Goal: Task Accomplishment & Management: Manage account settings

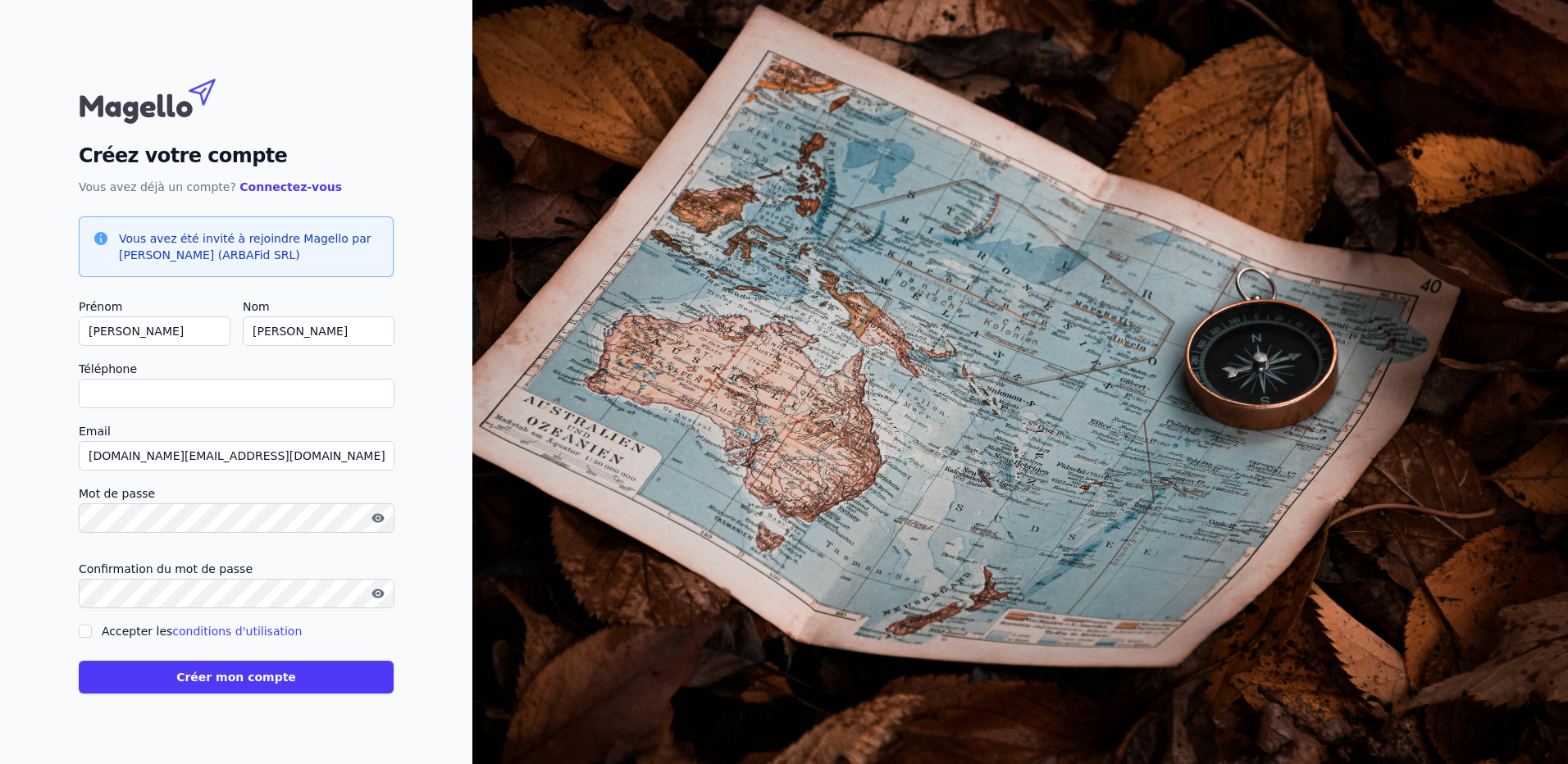
click at [156, 401] on input "Téléphone" at bounding box center [236, 393] width 315 height 29
type input "+32477891439"
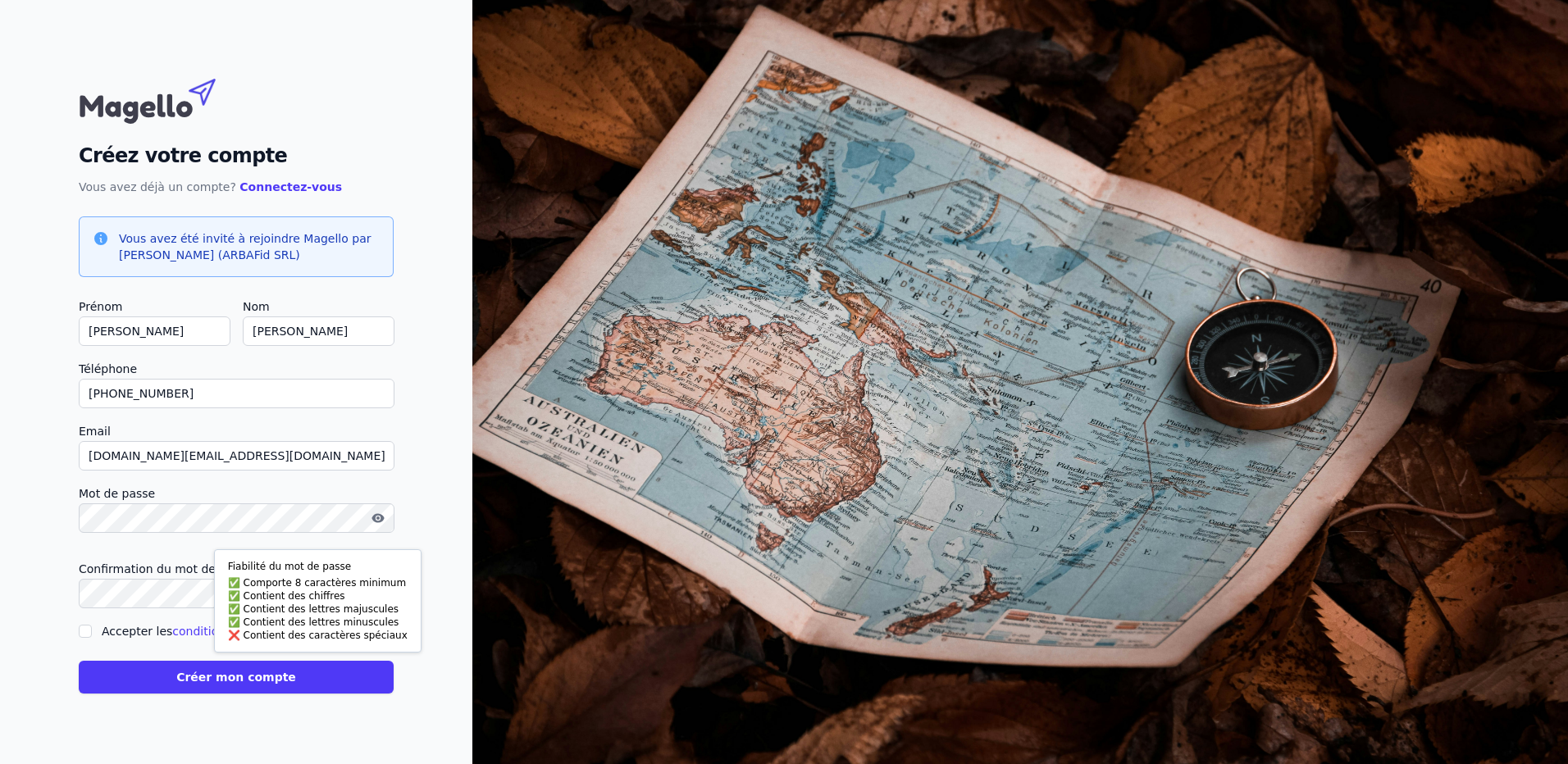
click at [378, 517] on icon "button" at bounding box center [378, 518] width 3 height 3
click at [0, 432] on html "Fiabilité du mot de passe Comporte 8 caractères minimum Contient des chiffres C…" at bounding box center [784, 382] width 1568 height 764
click at [83, 634] on input "Accepter les conditions d'utilisation" at bounding box center [84, 631] width 13 height 13
checkbox input "true"
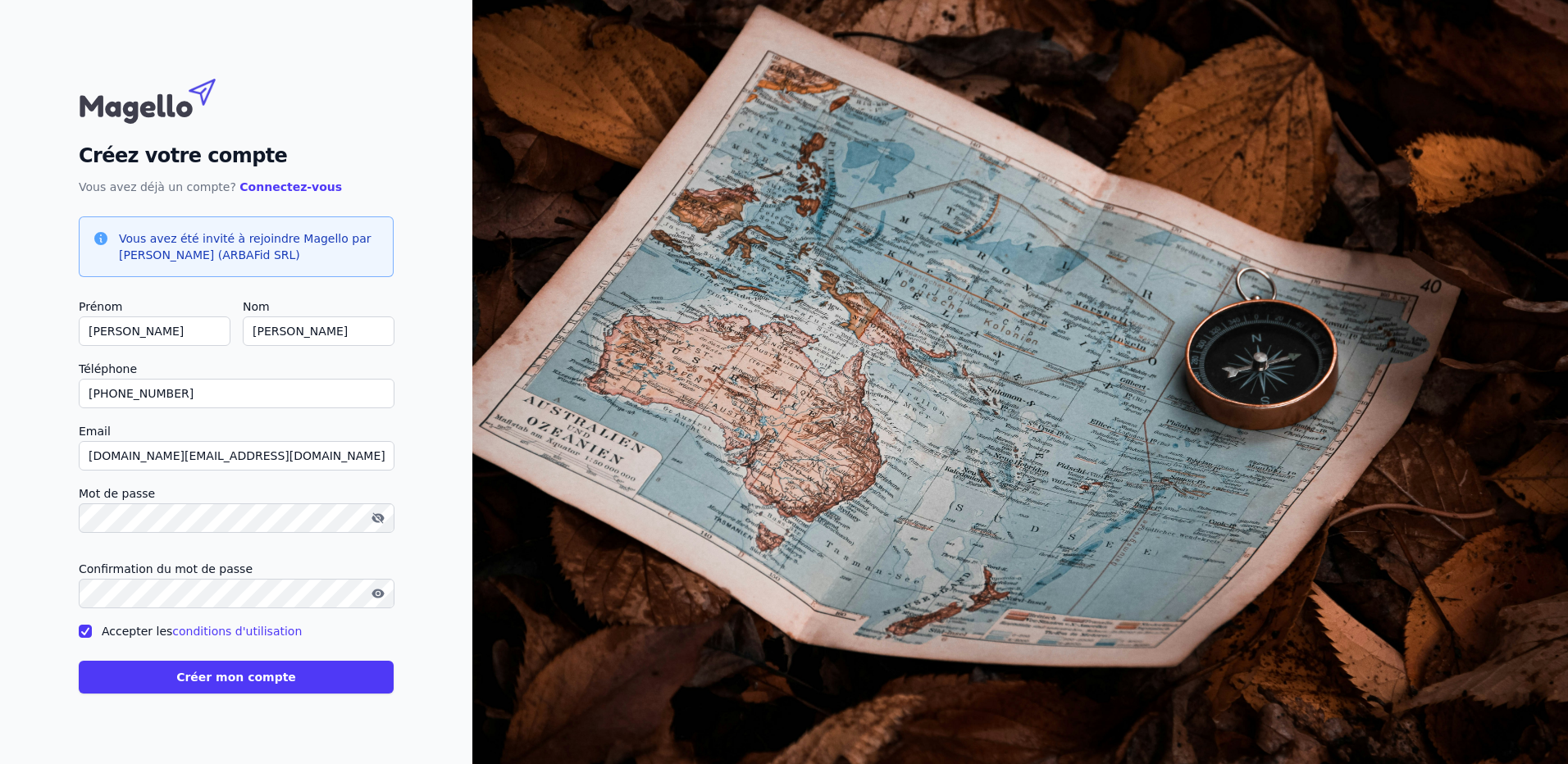
click at [172, 673] on button "Créer mon compte" at bounding box center [235, 678] width 315 height 33
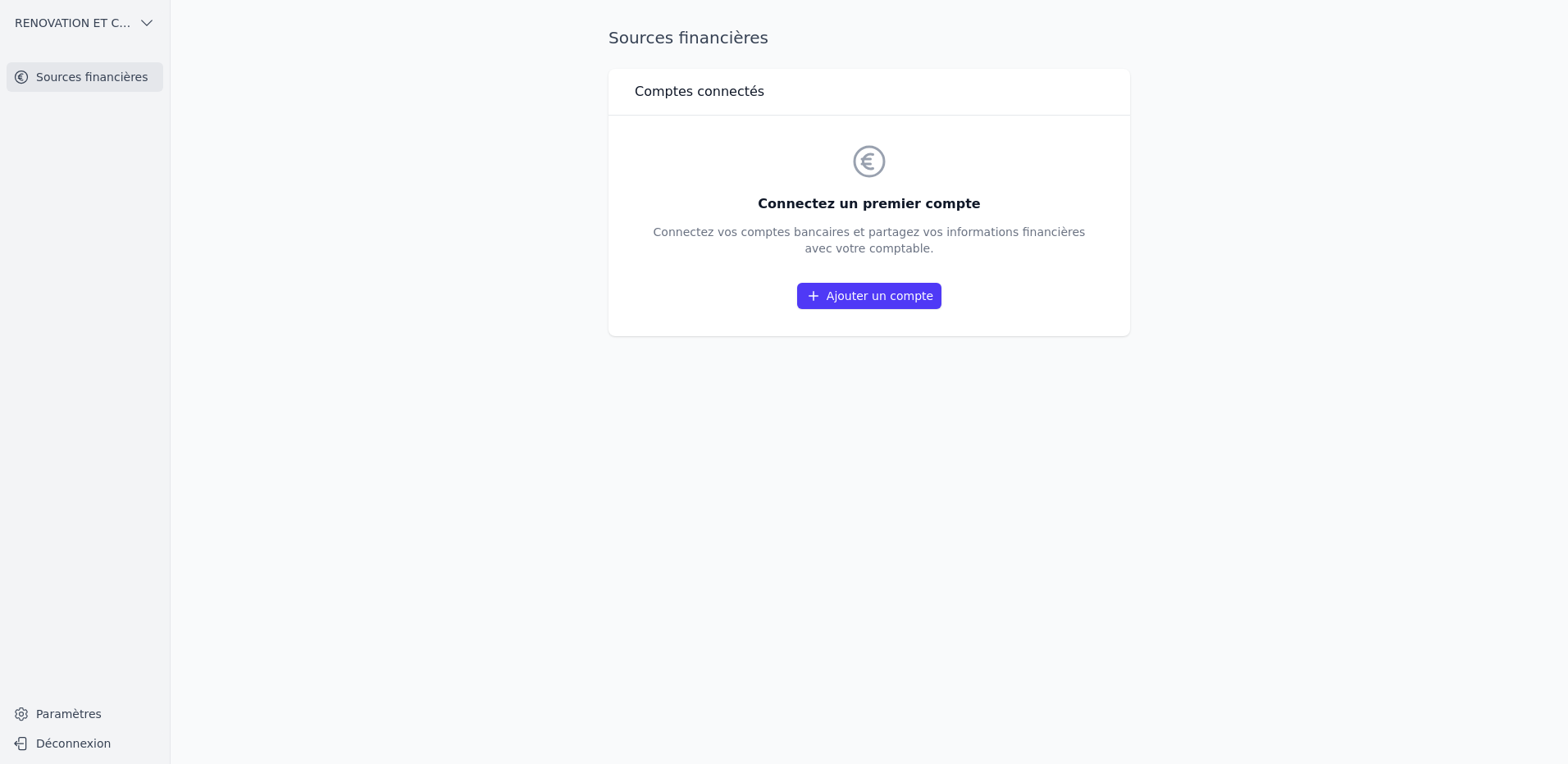
click at [863, 292] on link "Ajouter un compte" at bounding box center [868, 296] width 144 height 26
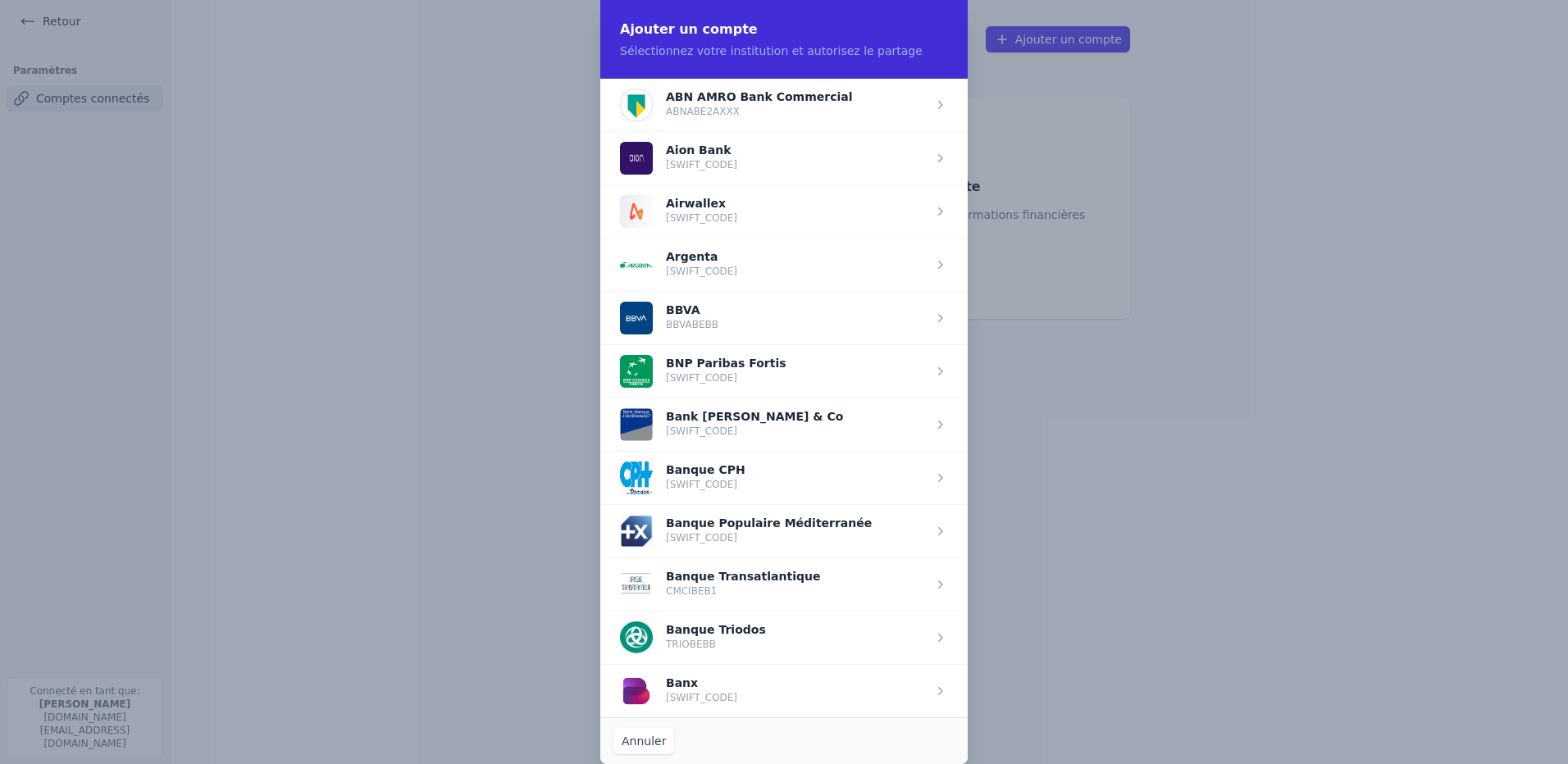
click at [682, 373] on span "button" at bounding box center [784, 371] width 367 height 53
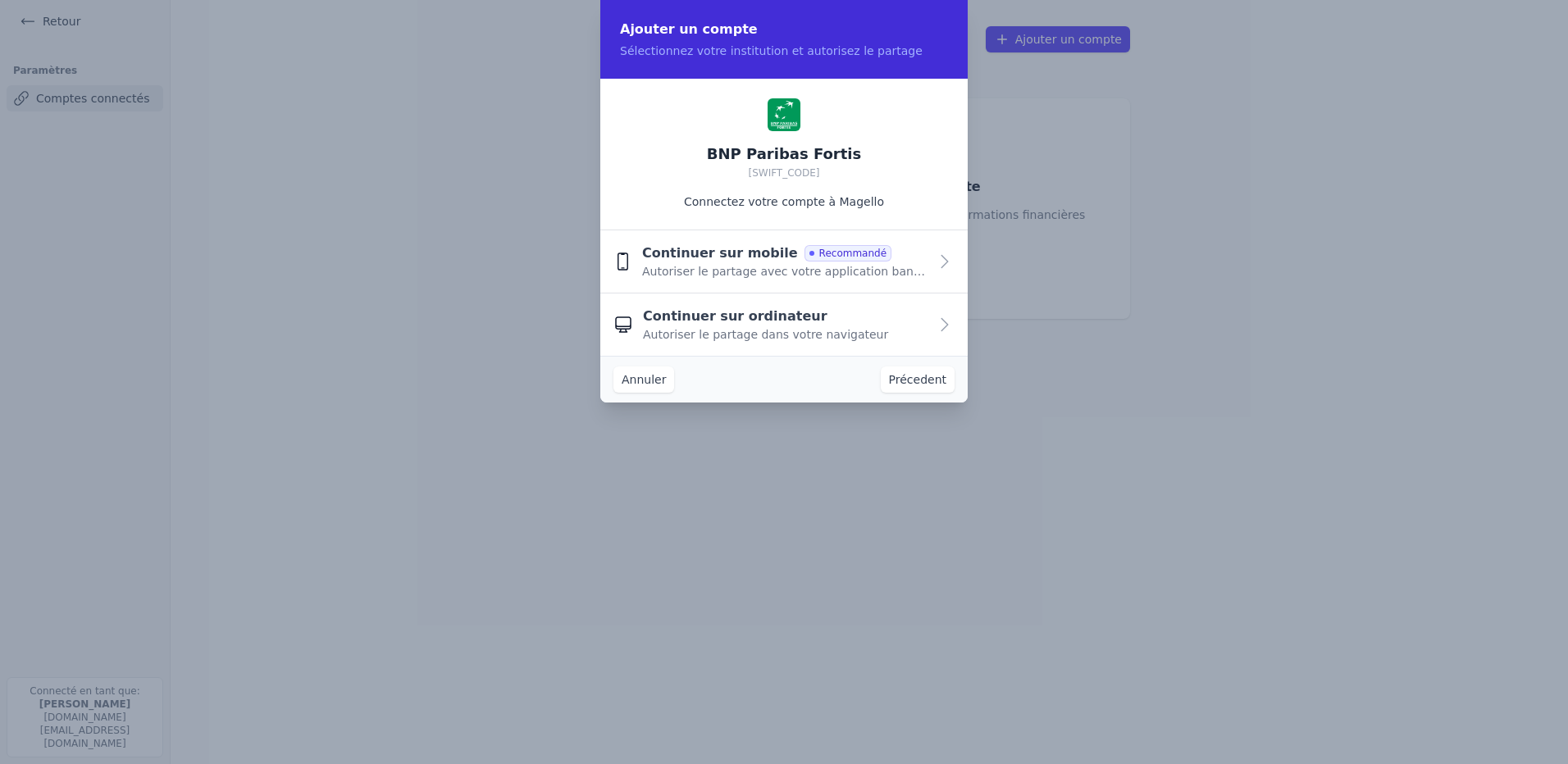
click at [715, 253] on span "Continuer sur mobile" at bounding box center [720, 253] width 156 height 20
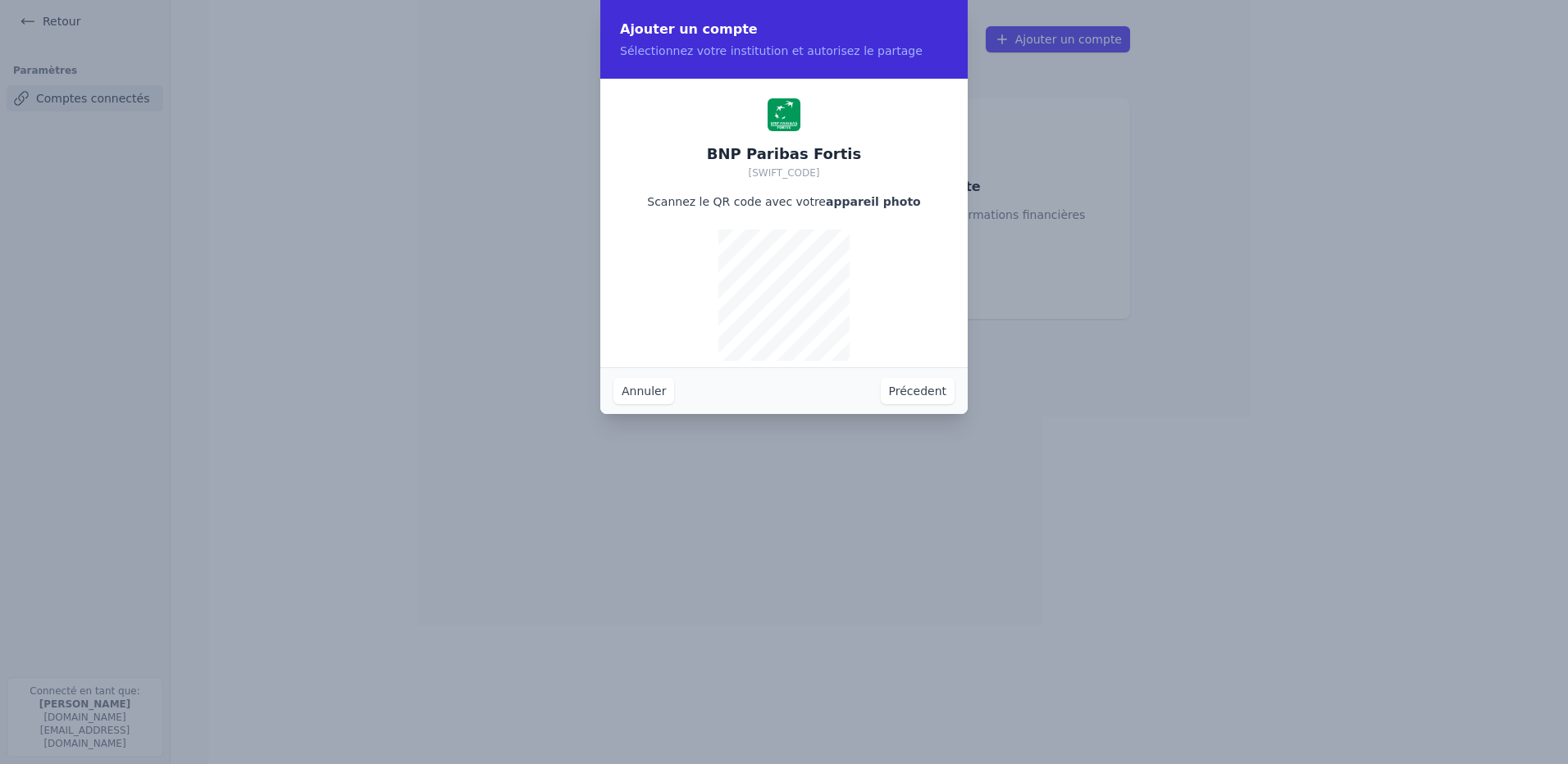
click at [642, 391] on button "Annuler" at bounding box center [643, 391] width 60 height 26
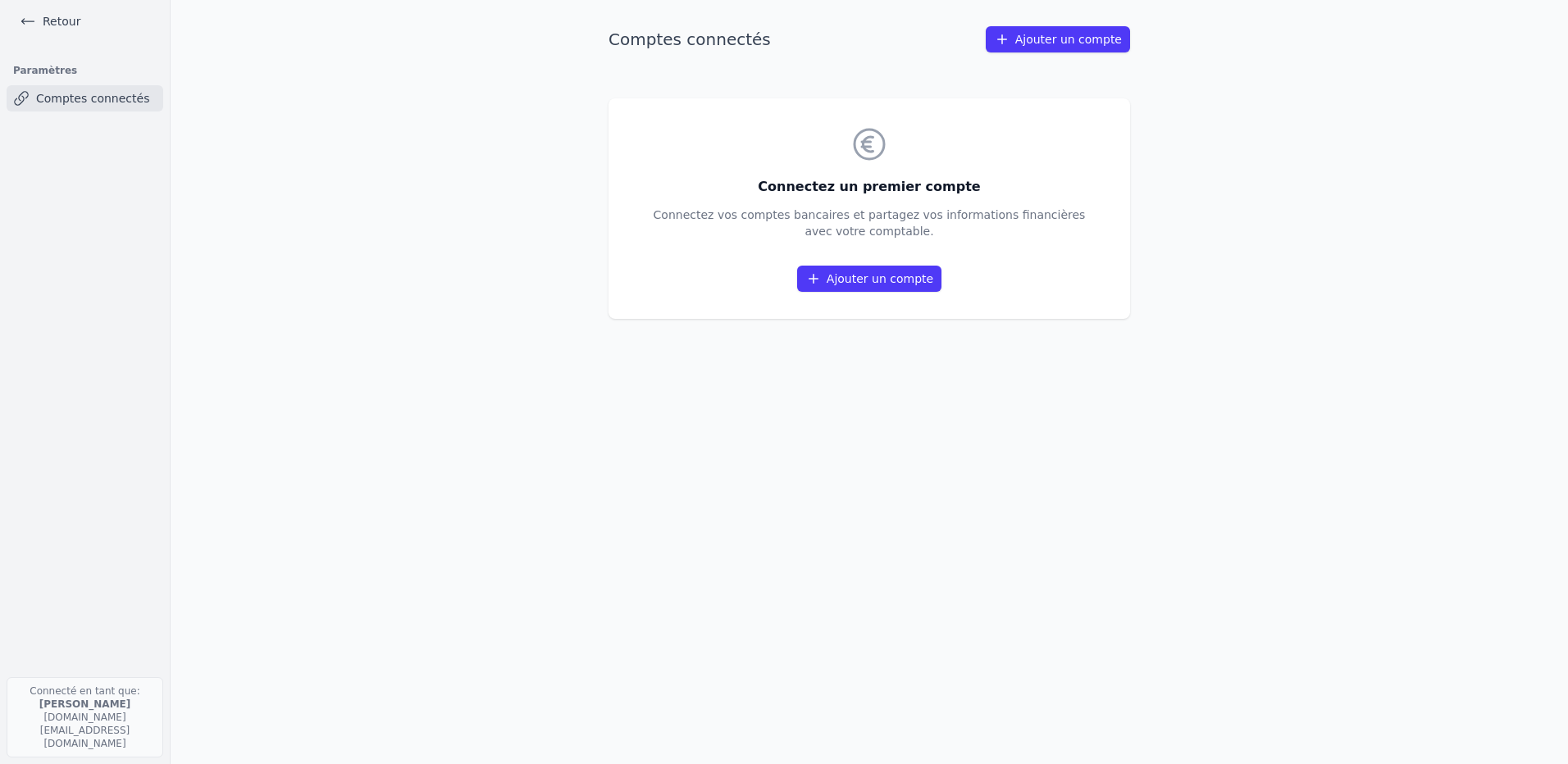
click at [849, 281] on link "Ajouter un compte" at bounding box center [868, 279] width 144 height 26
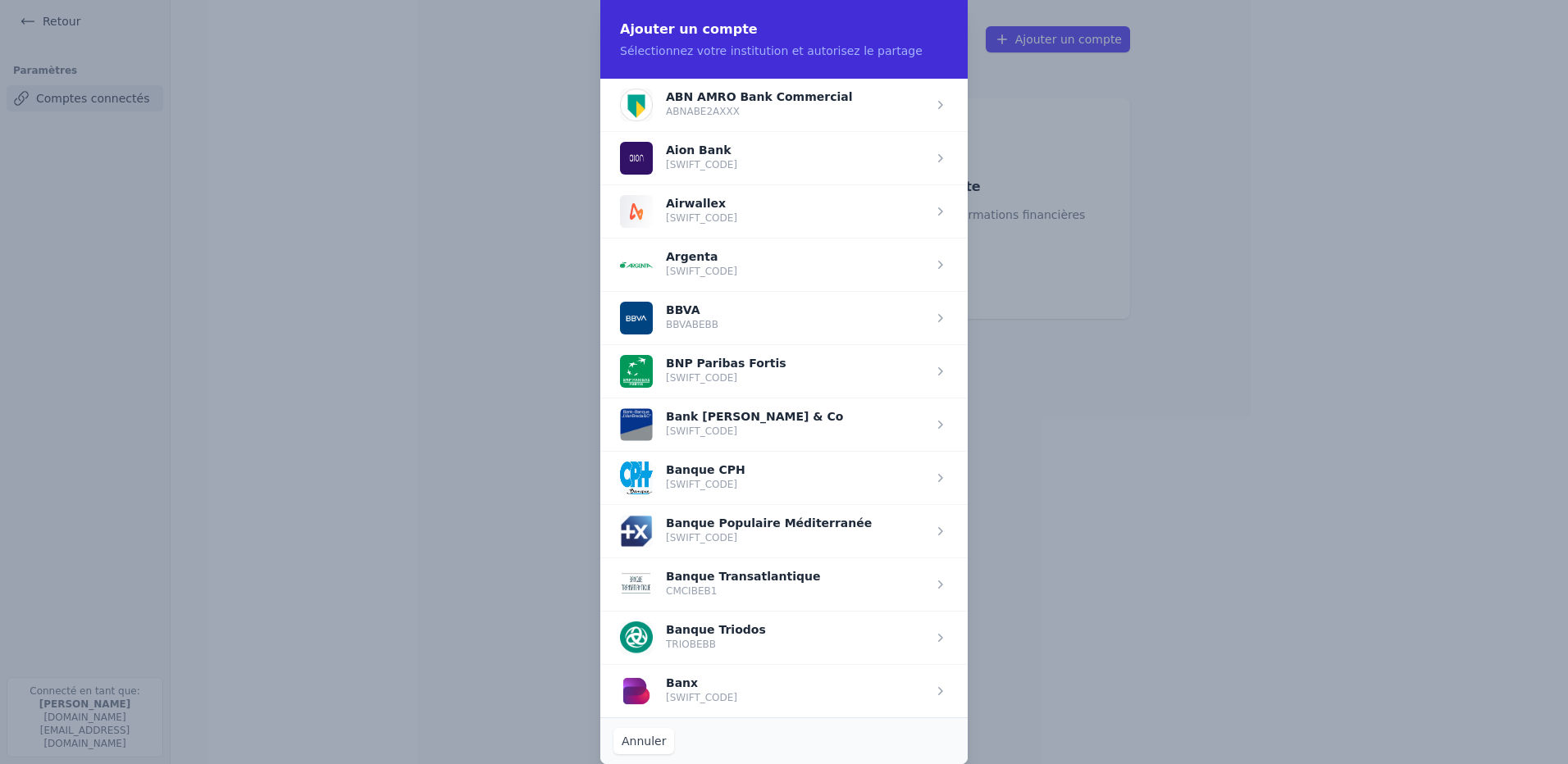
click at [770, 378] on span "button" at bounding box center [784, 371] width 367 height 53
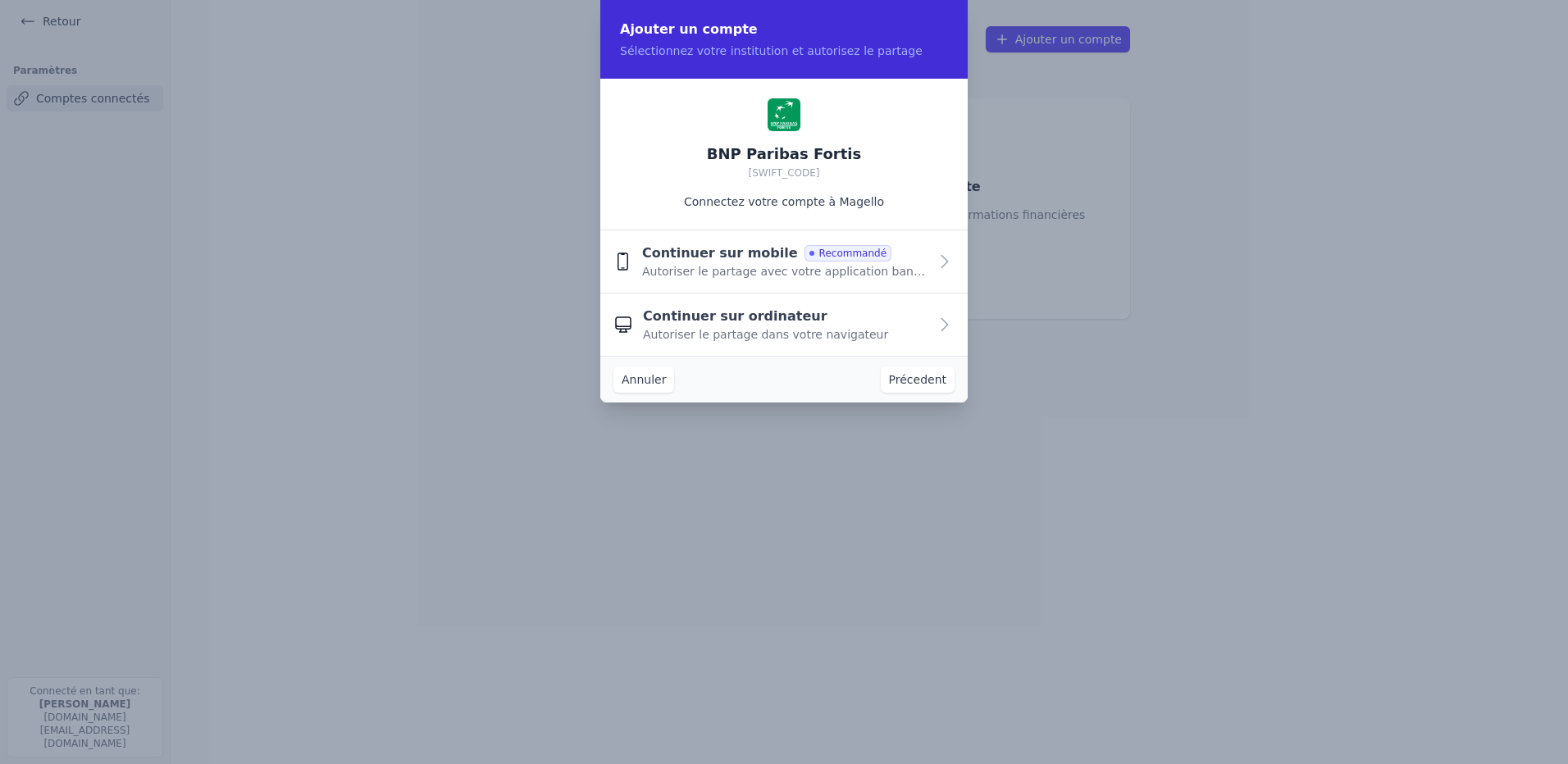
click at [751, 318] on span "Continuer sur ordinateur" at bounding box center [735, 316] width 184 height 20
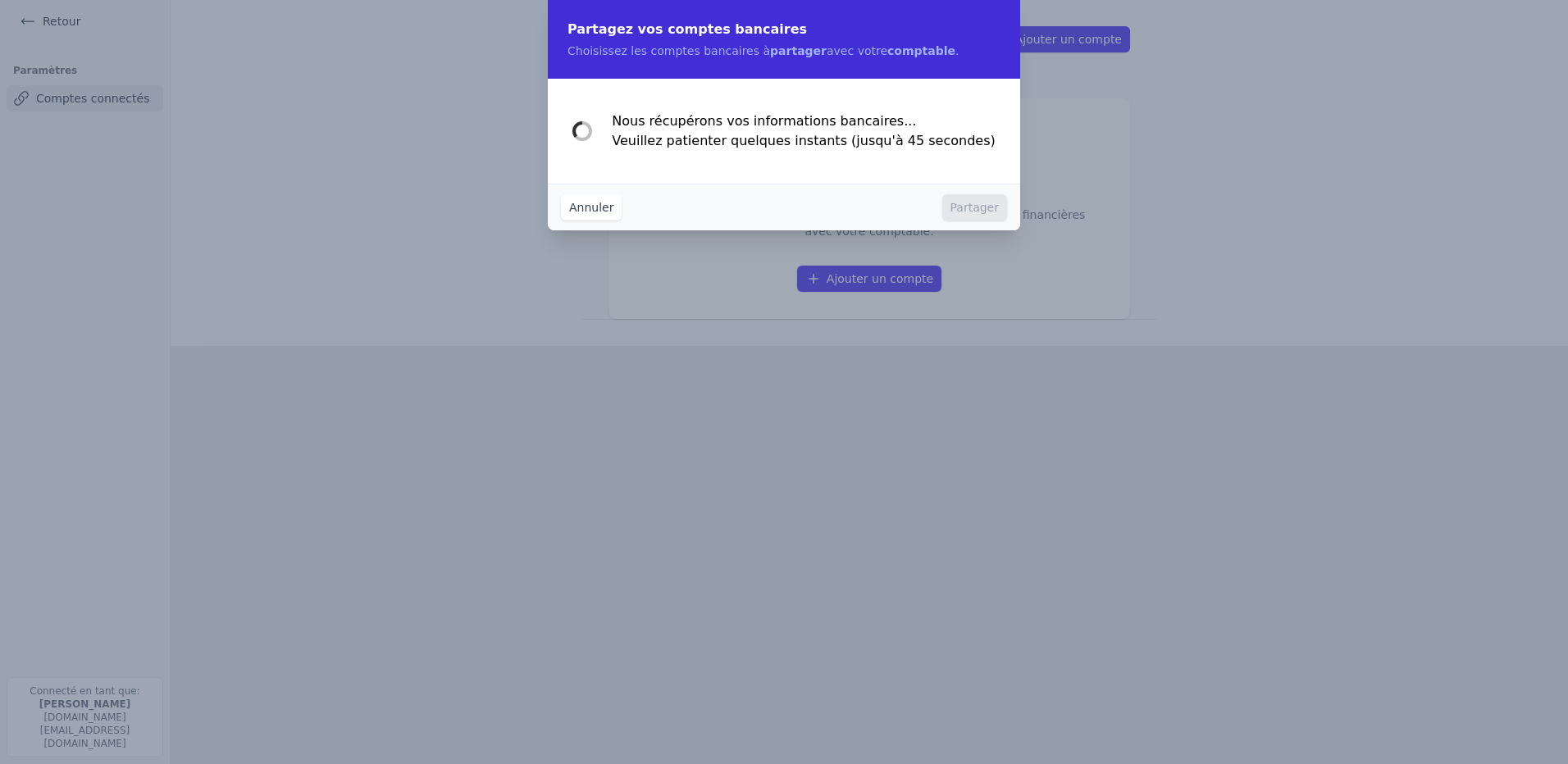
drag, startPoint x: 906, startPoint y: 20, endPoint x: 871, endPoint y: 21, distance: 35.0
click at [871, 21] on h2 "Partagez vos comptes bancaires" at bounding box center [784, 29] width 433 height 20
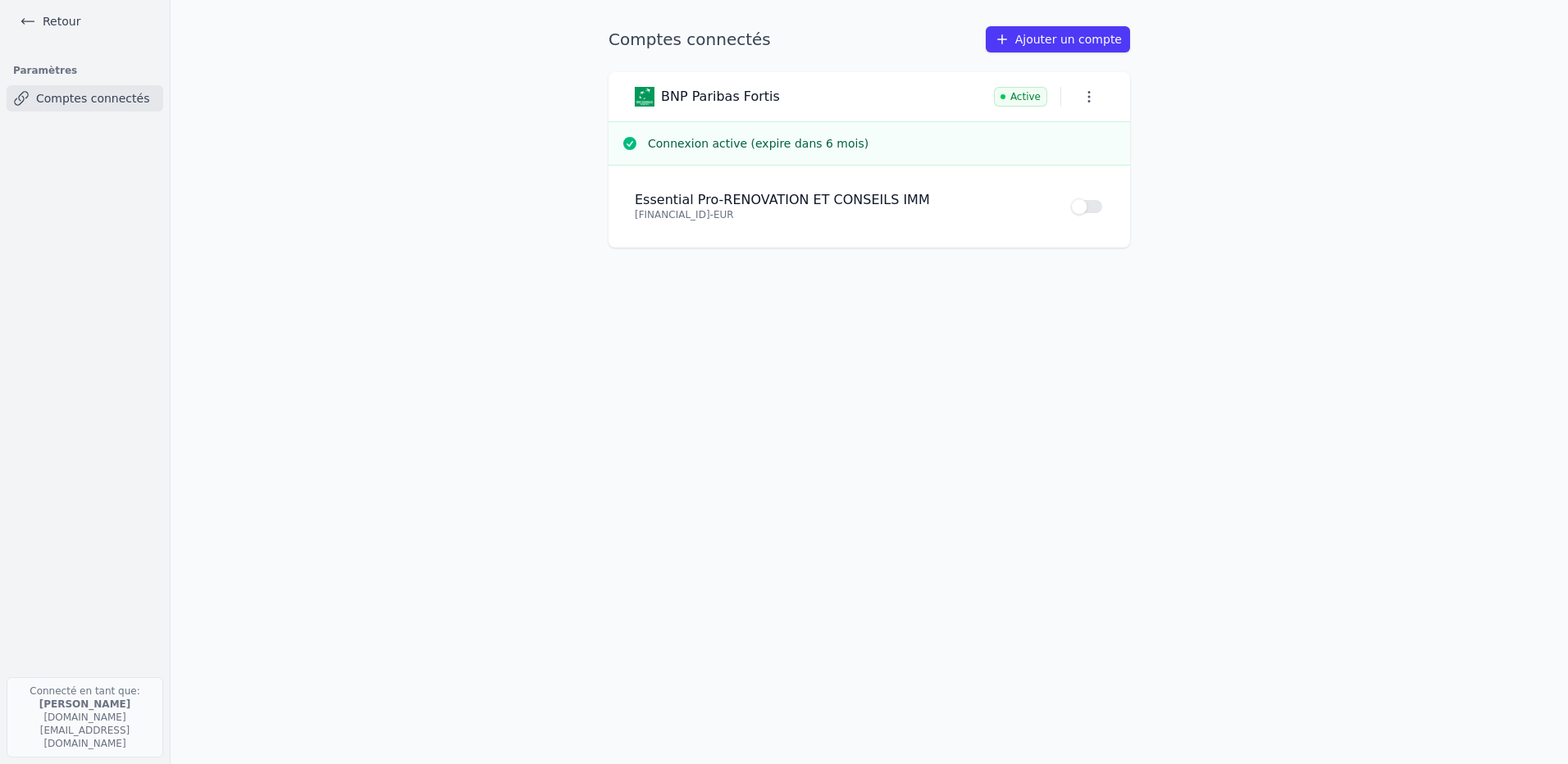
click at [1095, 210] on button "Use setting" at bounding box center [1087, 206] width 33 height 16
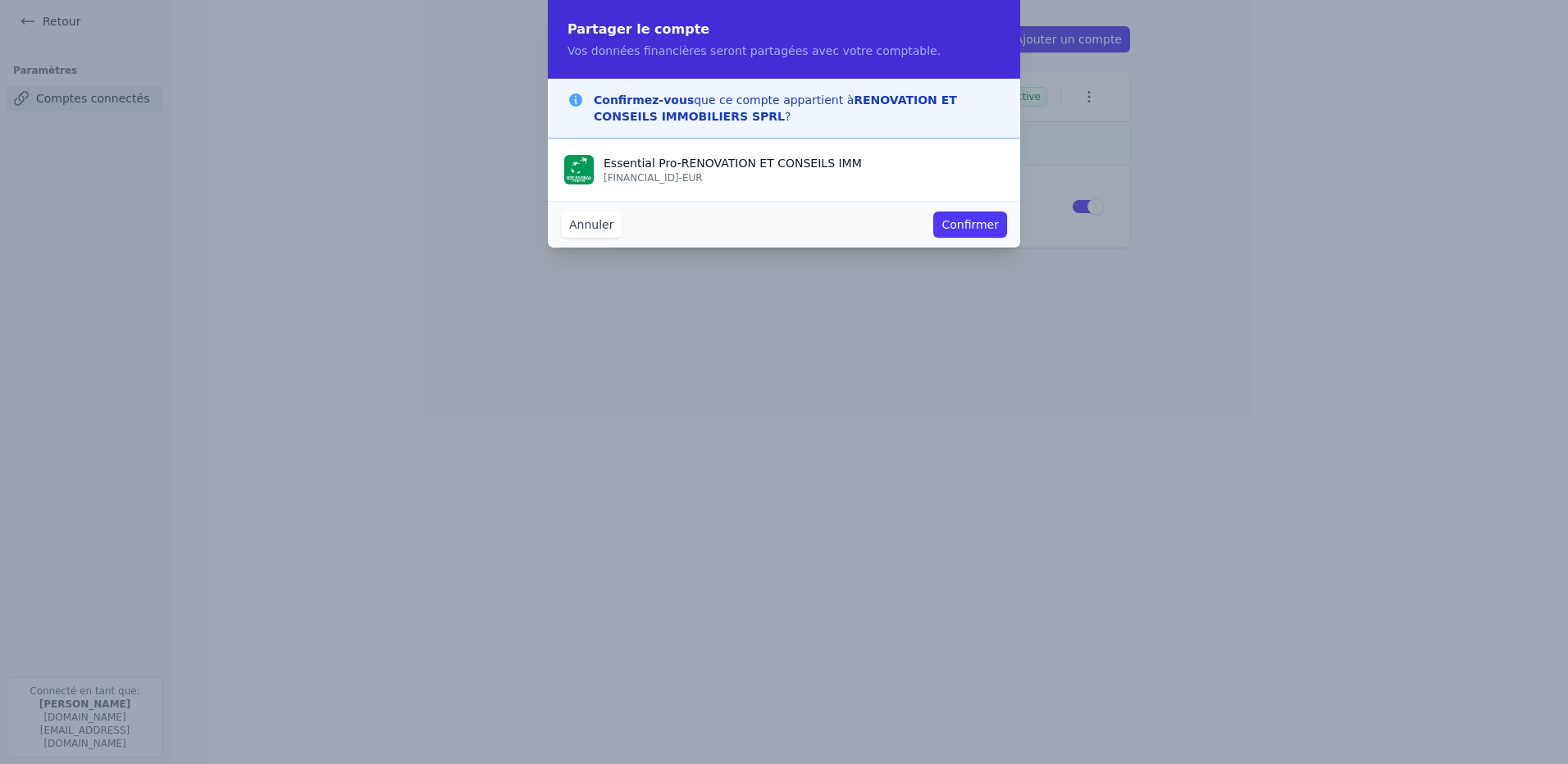
click at [972, 225] on button "Confirmer" at bounding box center [970, 224] width 74 height 26
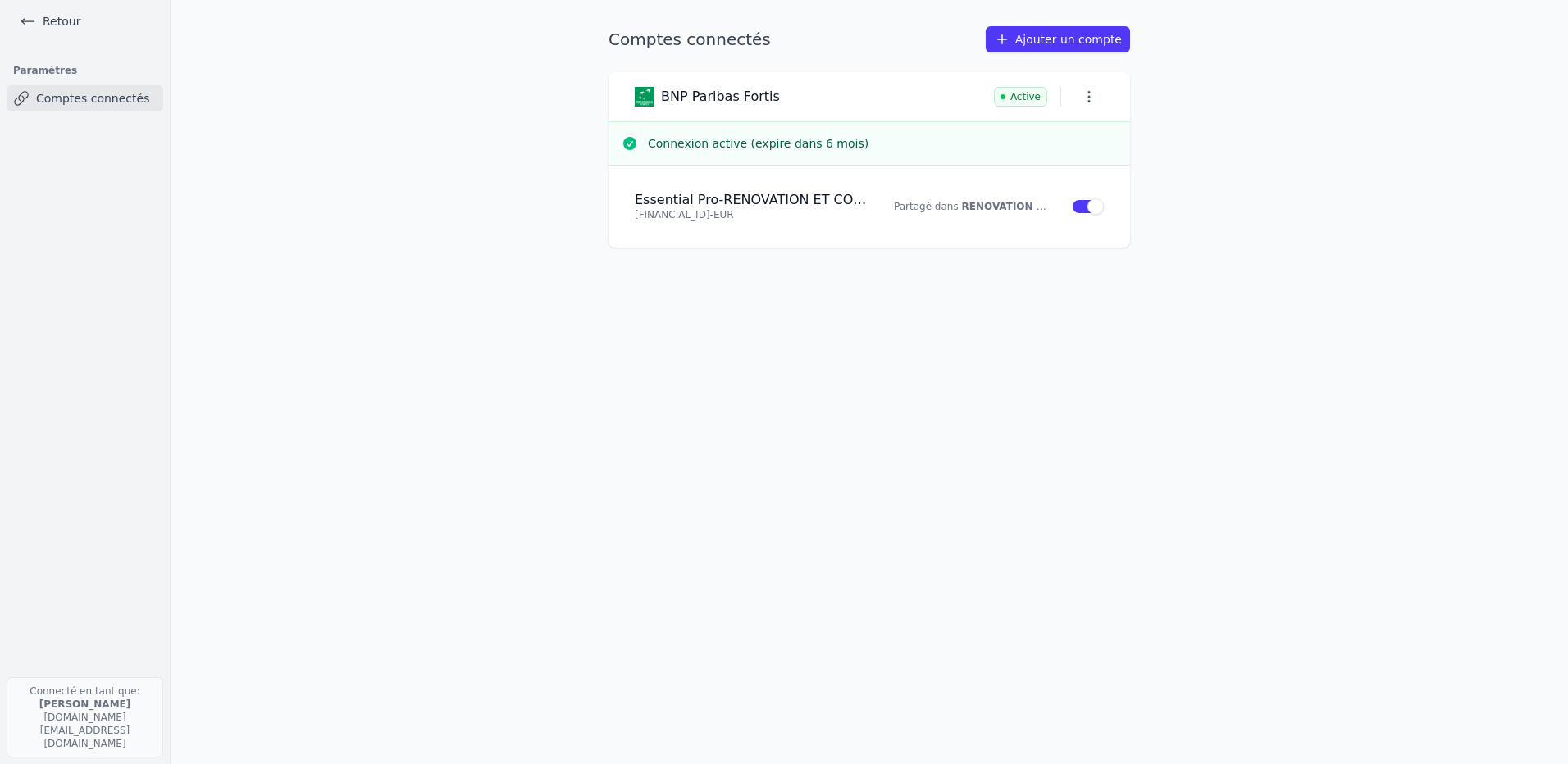
click at [1088, 93] on icon "button" at bounding box center [1089, 97] width 16 height 16
click at [1349, 151] on div at bounding box center [784, 382] width 1568 height 764
click at [1085, 99] on icon "button" at bounding box center [1089, 97] width 16 height 16
click at [1231, 162] on div at bounding box center [784, 382] width 1568 height 764
